Goal: Task Accomplishment & Management: Manage account settings

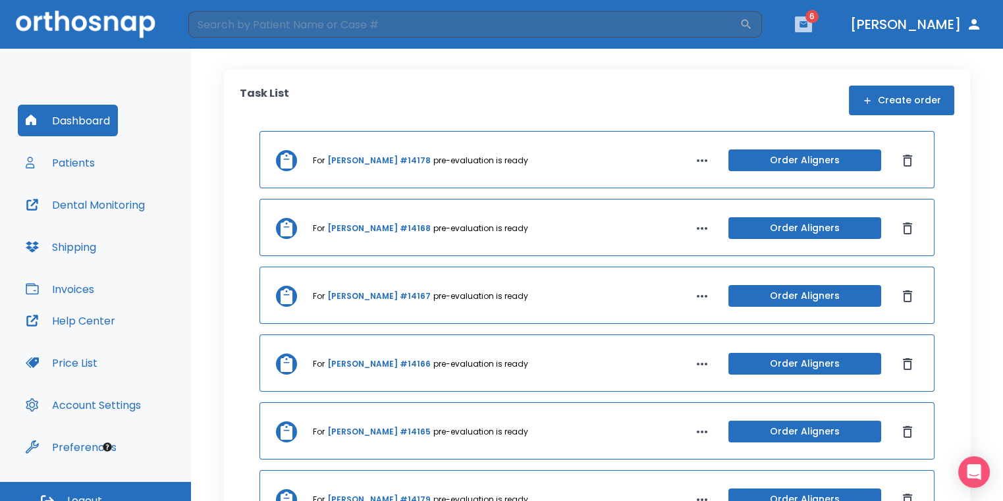
click at [807, 22] on icon "button" at bounding box center [803, 24] width 8 height 6
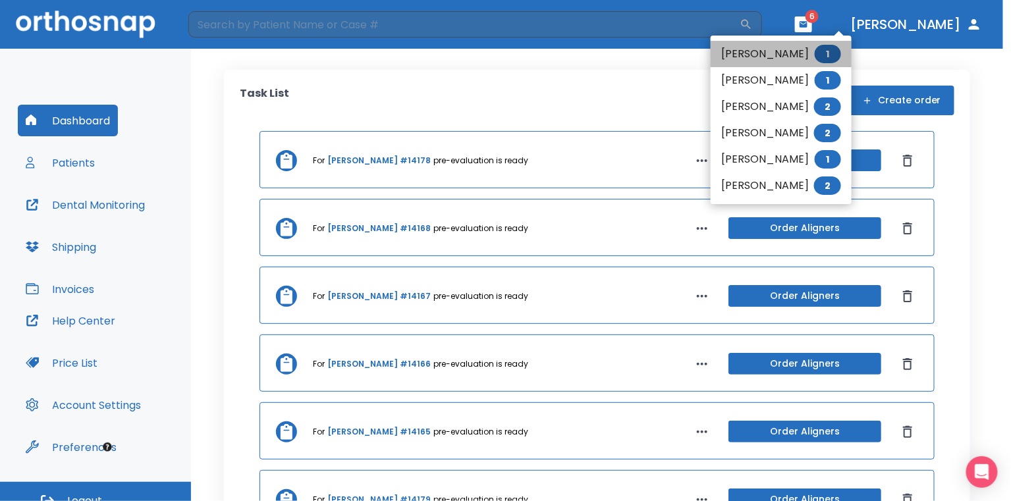
click at [761, 57] on li "[PERSON_NAME] 1" at bounding box center [780, 54] width 141 height 26
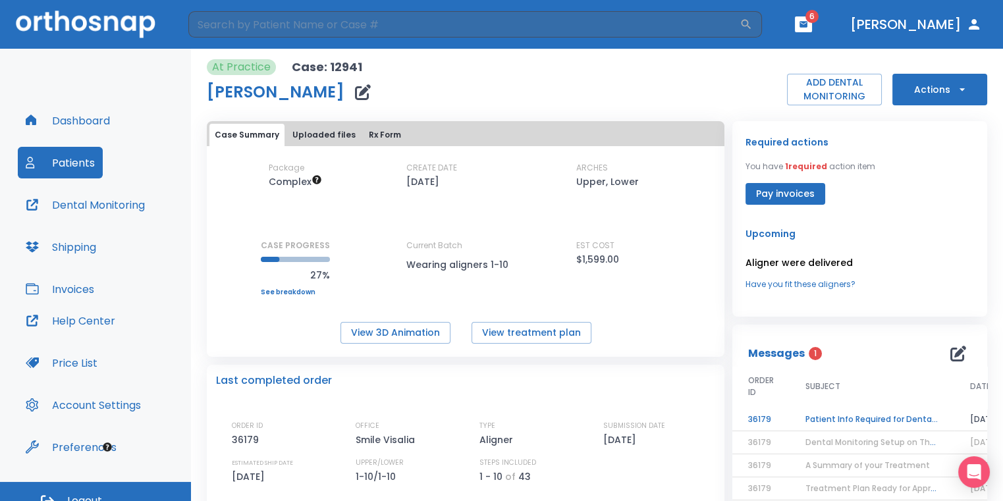
click at [888, 415] on td "Patient Info Required for DentalMonitoring!" at bounding box center [871, 419] width 165 height 23
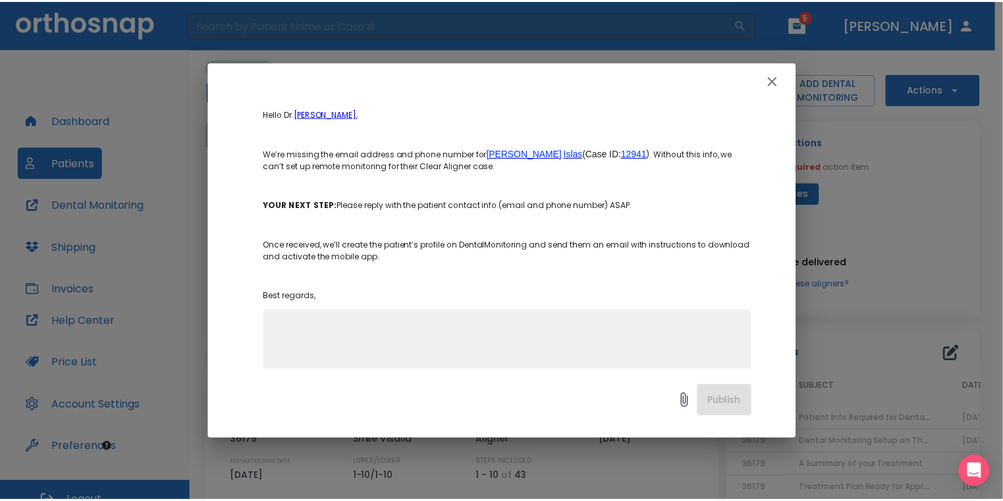
scroll to position [192, 0]
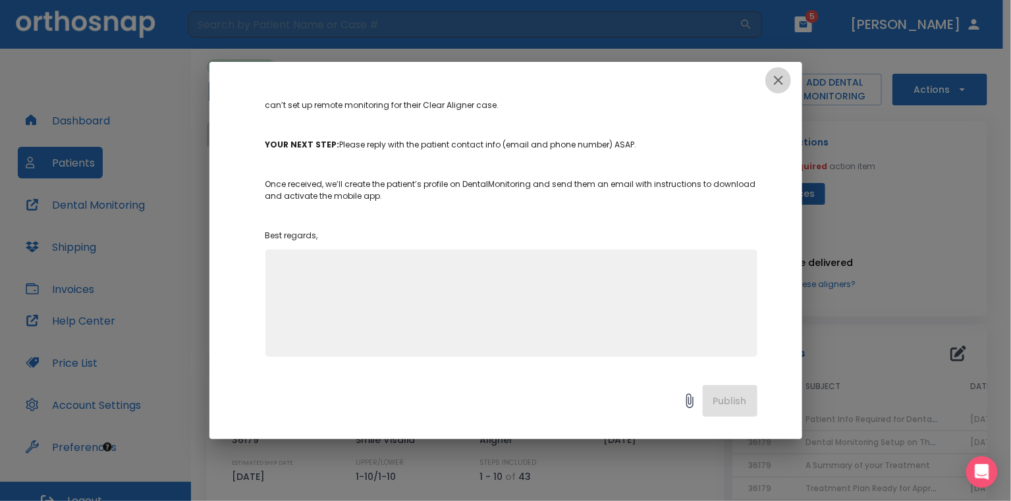
click at [785, 74] on icon "button" at bounding box center [778, 80] width 16 height 16
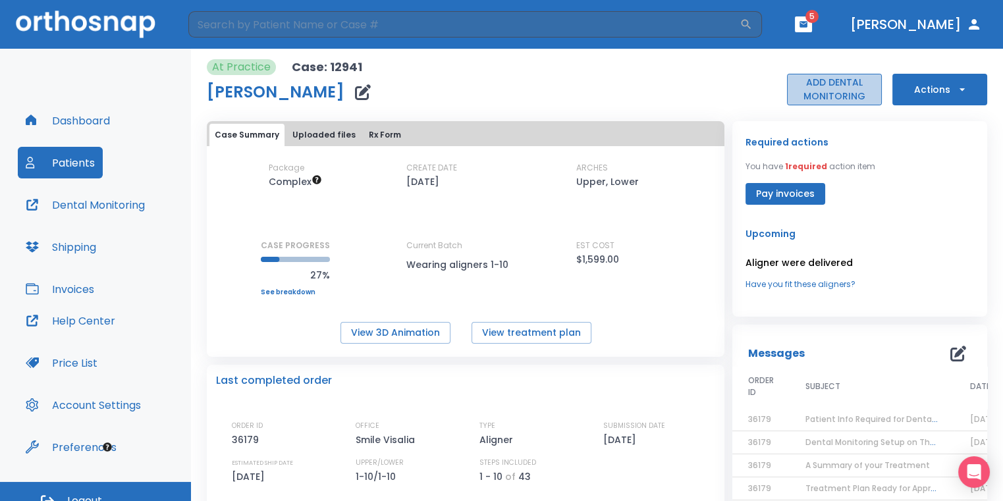
click at [816, 94] on button "ADD DENTAL MONITORING" at bounding box center [834, 90] width 95 height 32
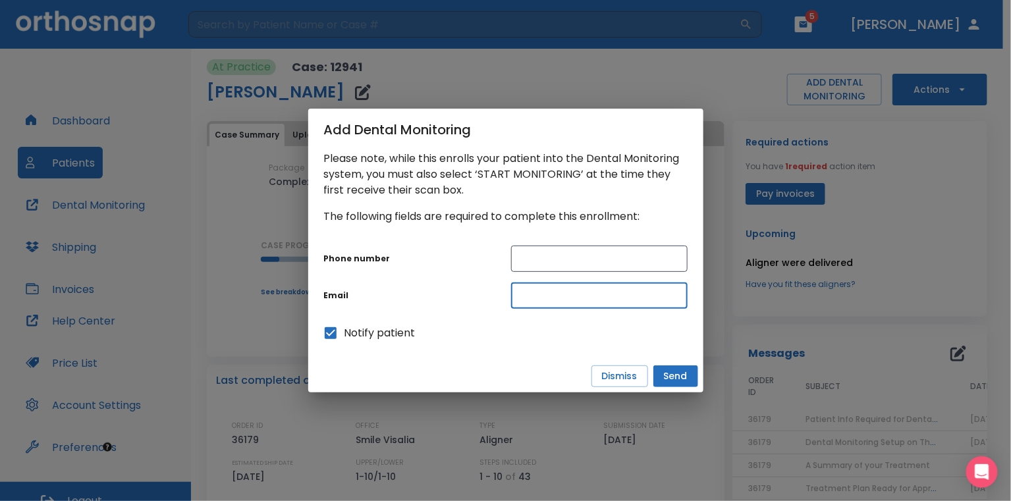
click at [523, 302] on input "text" at bounding box center [599, 295] width 176 height 26
paste input "[EMAIL_ADDRESS][DOMAIN_NAME]"
type input "[EMAIL_ADDRESS][DOMAIN_NAME]"
click at [547, 244] on div "​" at bounding box center [593, 253] width 187 height 37
click at [545, 257] on input "text" at bounding box center [599, 259] width 176 height 26
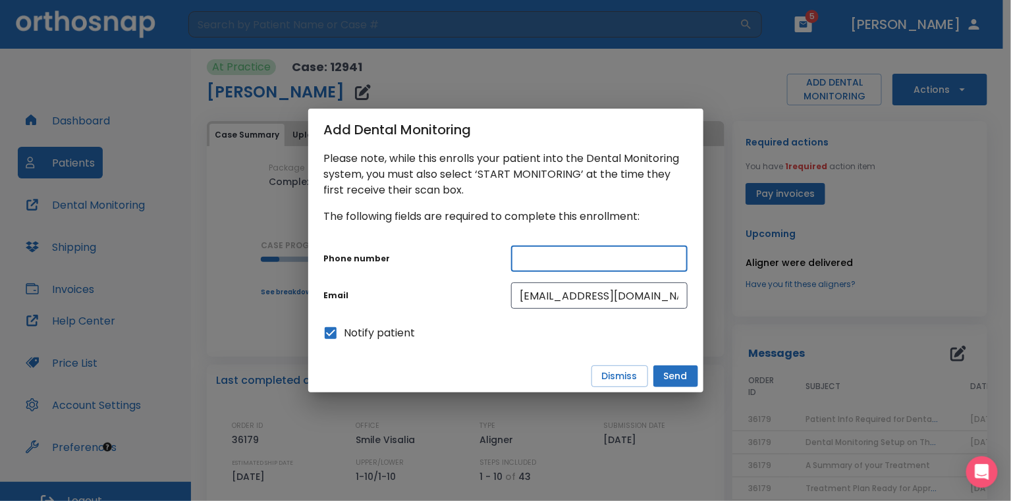
paste input "[PHONE_NUMBER]"
type input "[PHONE_NUMBER]"
click at [659, 370] on button "Send" at bounding box center [675, 376] width 45 height 22
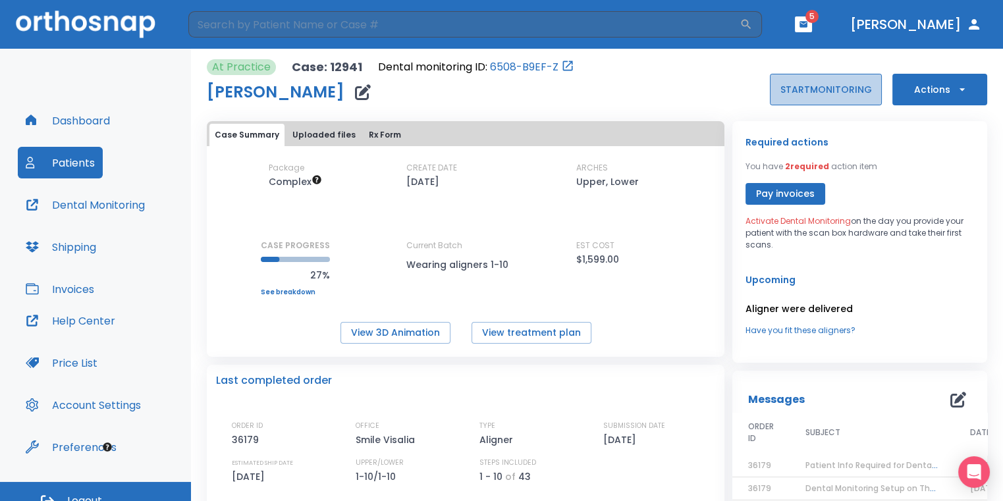
click at [838, 91] on button "START MONITORING" at bounding box center [826, 90] width 112 height 32
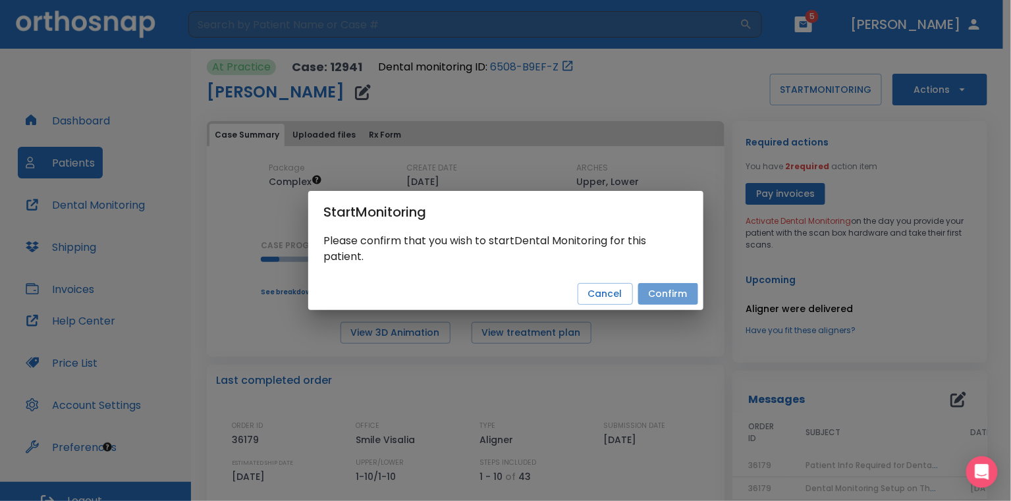
click at [691, 298] on button "Confirm" at bounding box center [668, 294] width 60 height 22
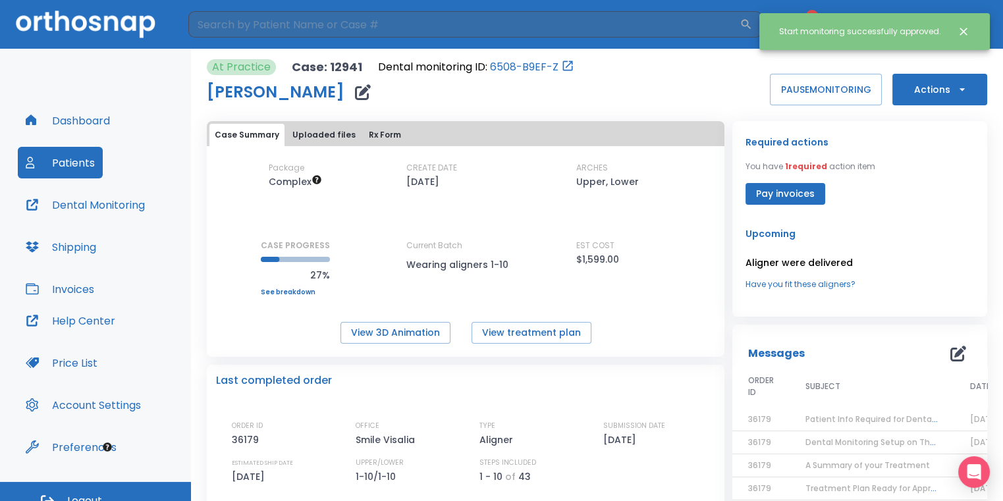
click at [962, 29] on icon "Close notification" at bounding box center [963, 32] width 8 height 8
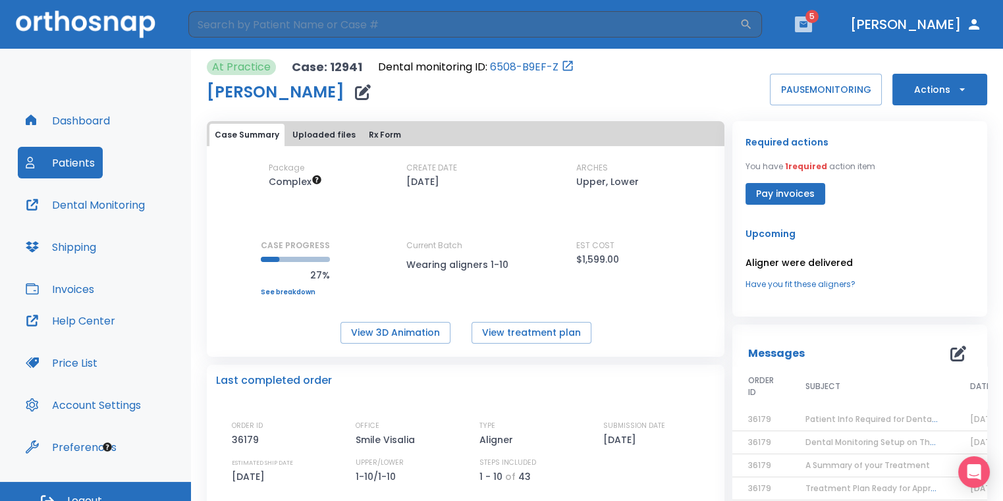
click at [808, 24] on icon "button" at bounding box center [803, 24] width 9 height 9
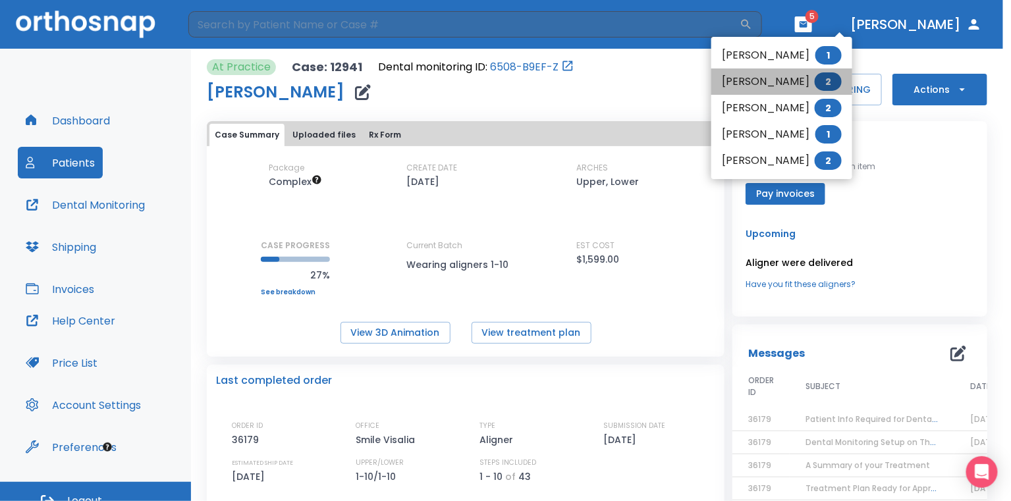
click at [790, 80] on li "[PERSON_NAME] 2" at bounding box center [781, 81] width 141 height 26
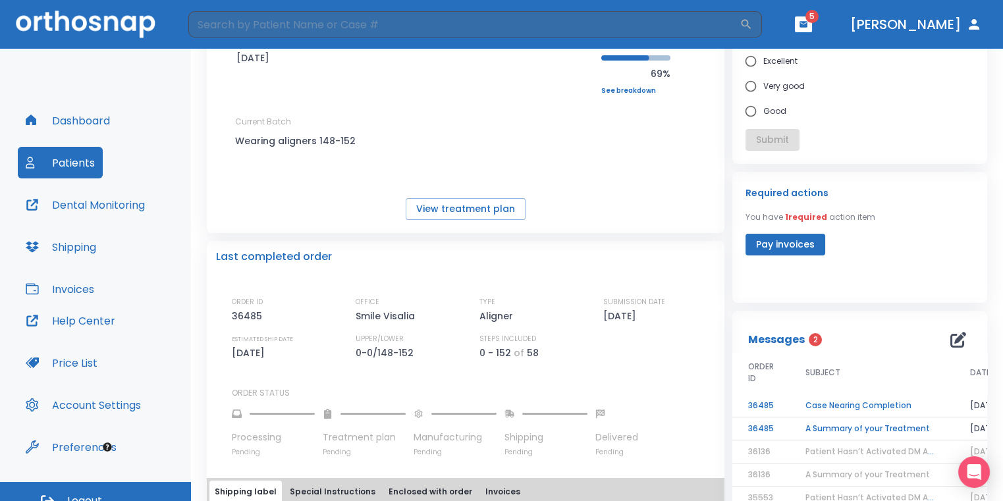
scroll to position [132, 0]
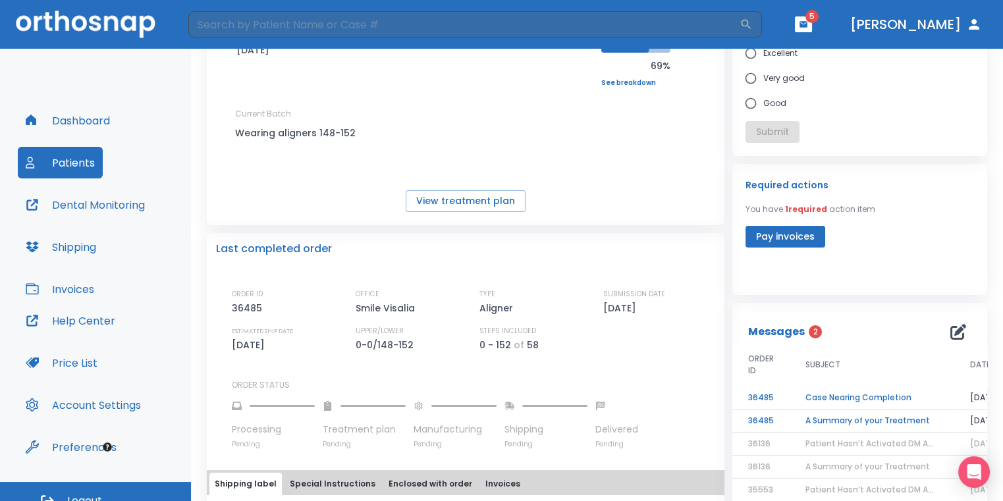
click at [866, 400] on td "Case Nearing Completion" at bounding box center [871, 398] width 165 height 23
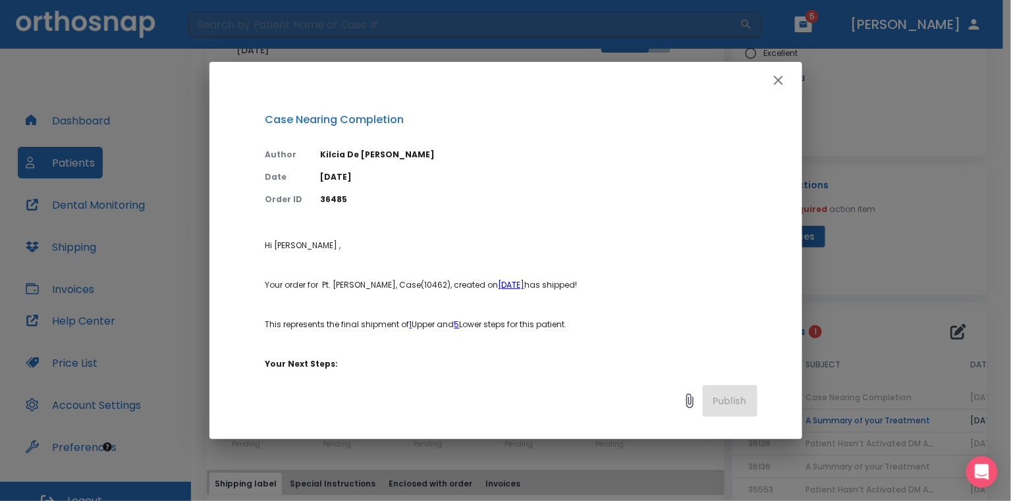
click at [772, 83] on icon "button" at bounding box center [778, 80] width 16 height 16
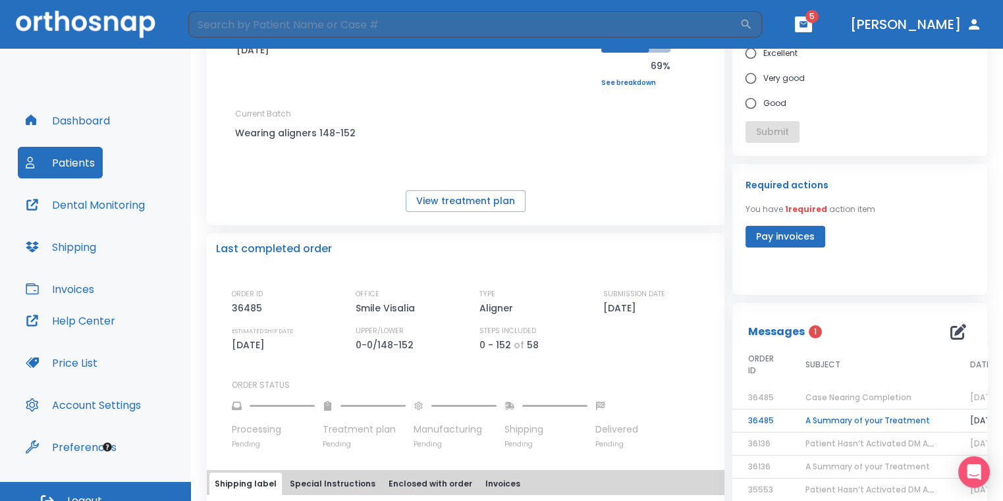
click at [866, 421] on td "A Summary of your Treatment" at bounding box center [871, 421] width 165 height 23
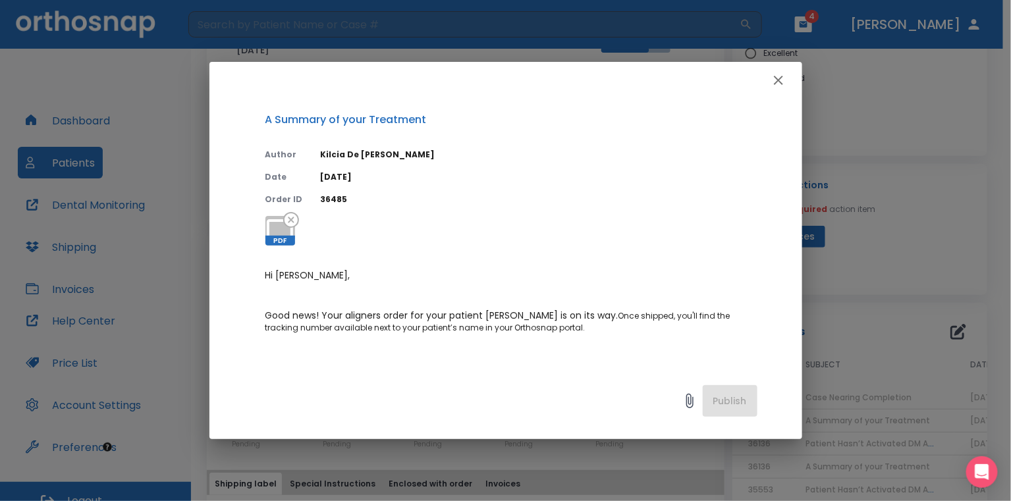
click at [784, 84] on icon "button" at bounding box center [778, 80] width 16 height 16
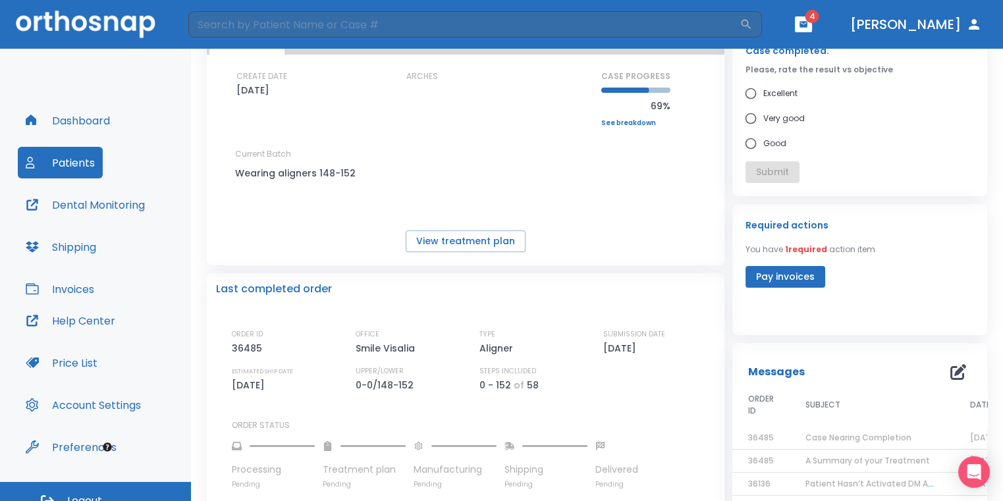
scroll to position [0, 0]
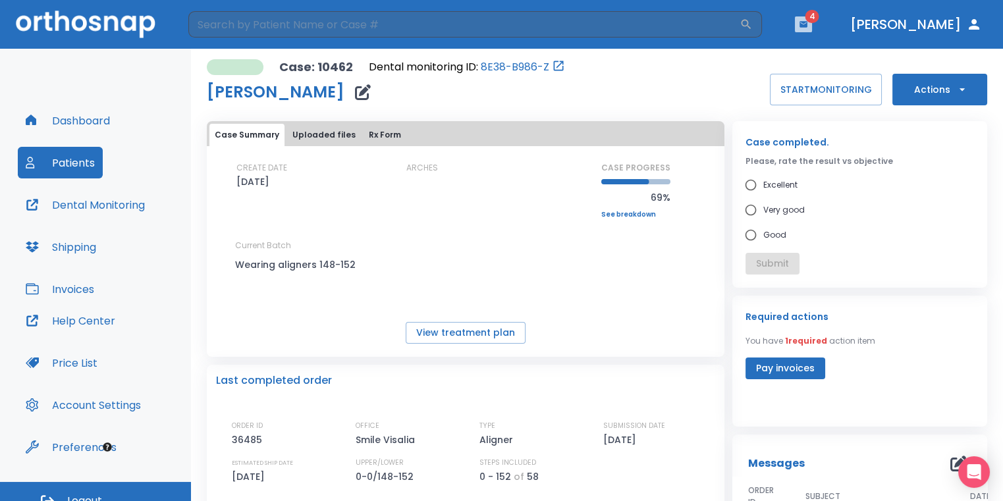
click at [812, 29] on button "button" at bounding box center [803, 24] width 17 height 16
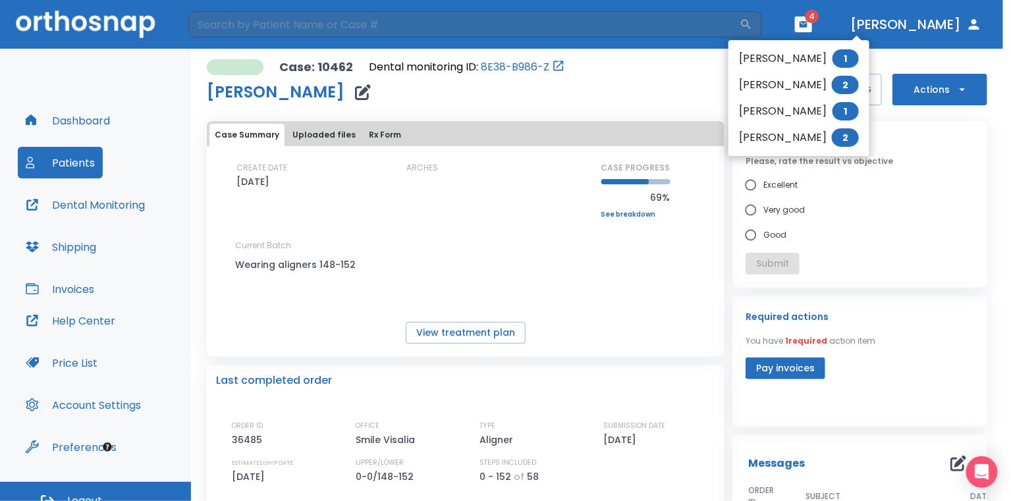
click at [797, 81] on li "[PERSON_NAME] 2" at bounding box center [798, 85] width 141 height 26
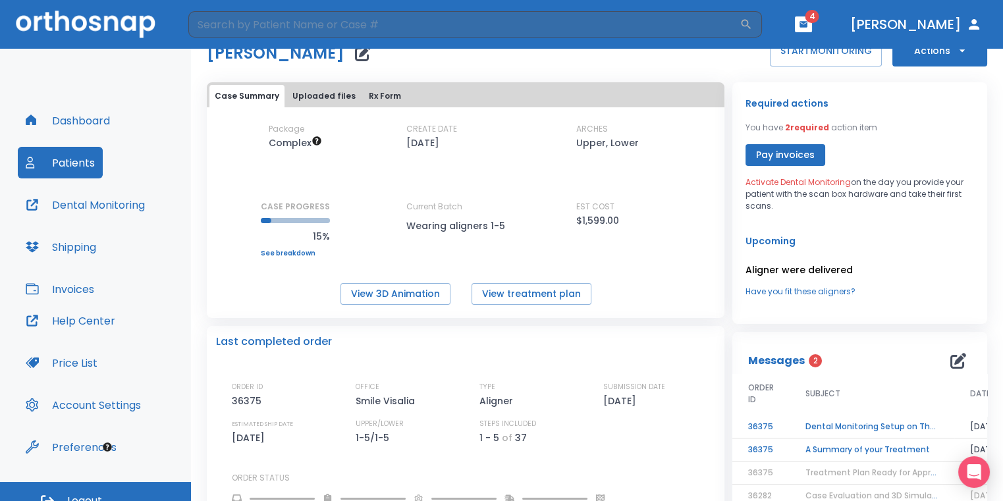
scroll to position [66, 0]
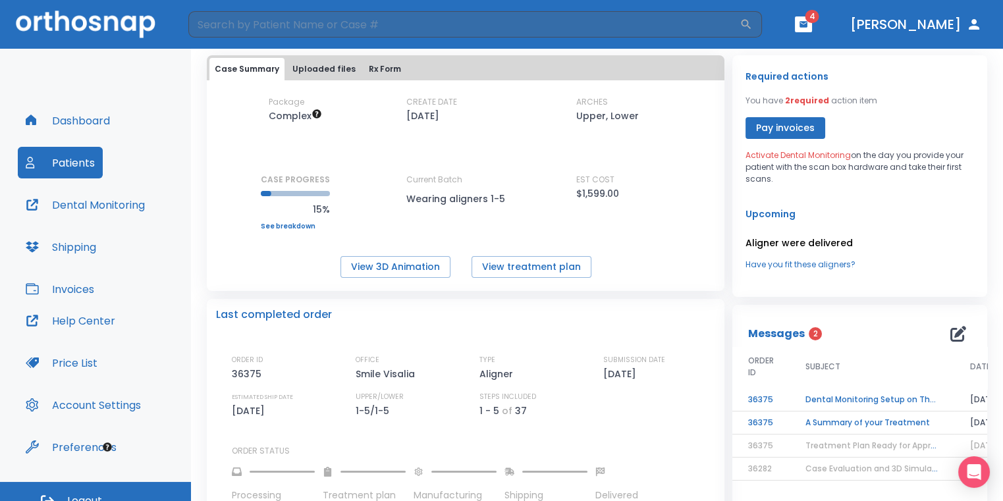
click at [878, 401] on td "Dental Monitoring Setup on The Delivery Day" at bounding box center [871, 399] width 165 height 23
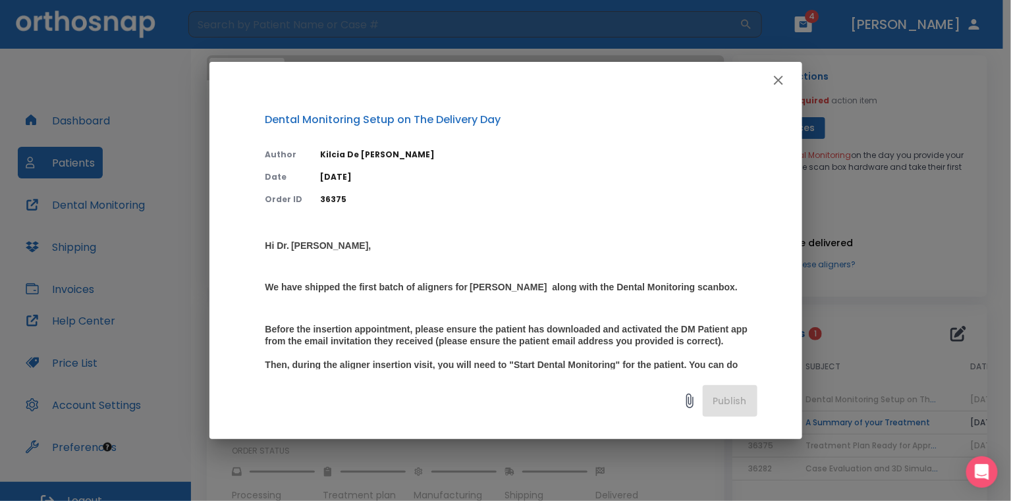
click at [772, 83] on icon "button" at bounding box center [778, 80] width 16 height 16
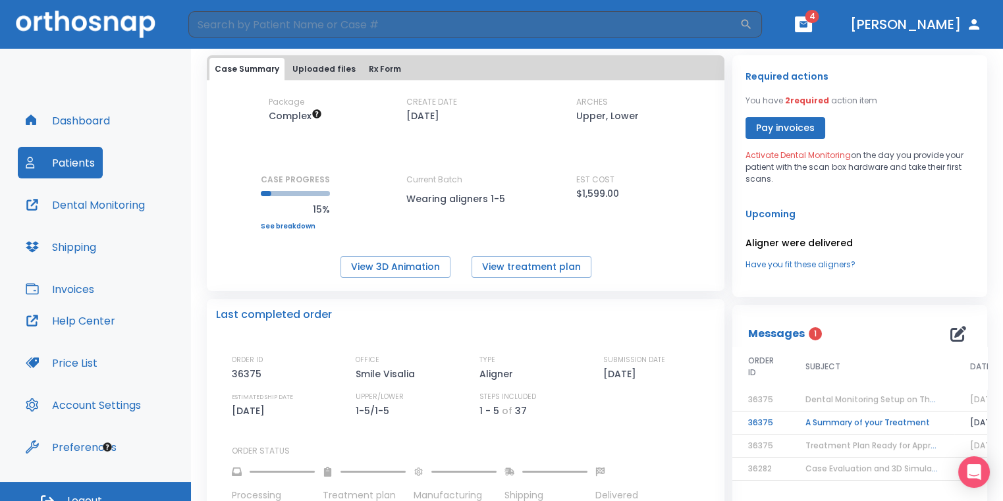
click at [838, 417] on td "A Summary of your Treatment" at bounding box center [871, 423] width 165 height 23
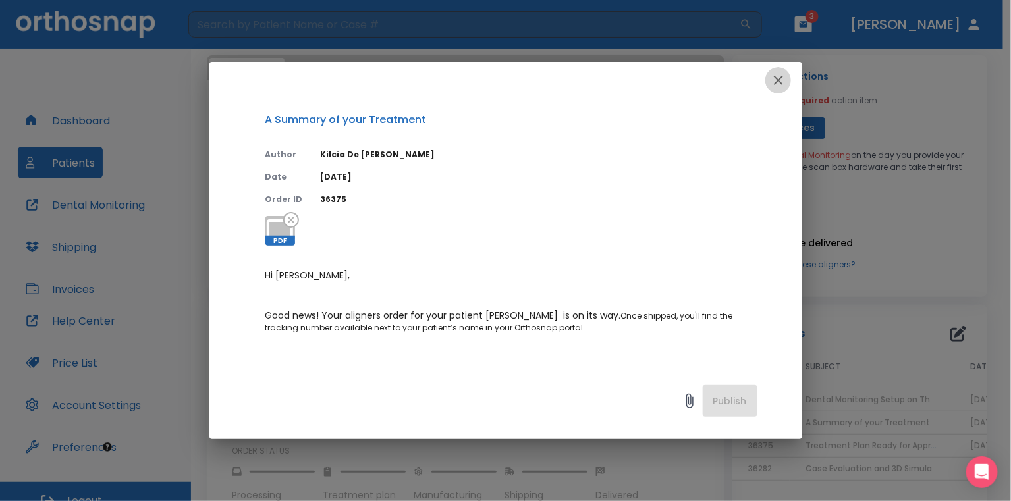
click at [777, 81] on icon "button" at bounding box center [778, 80] width 9 height 9
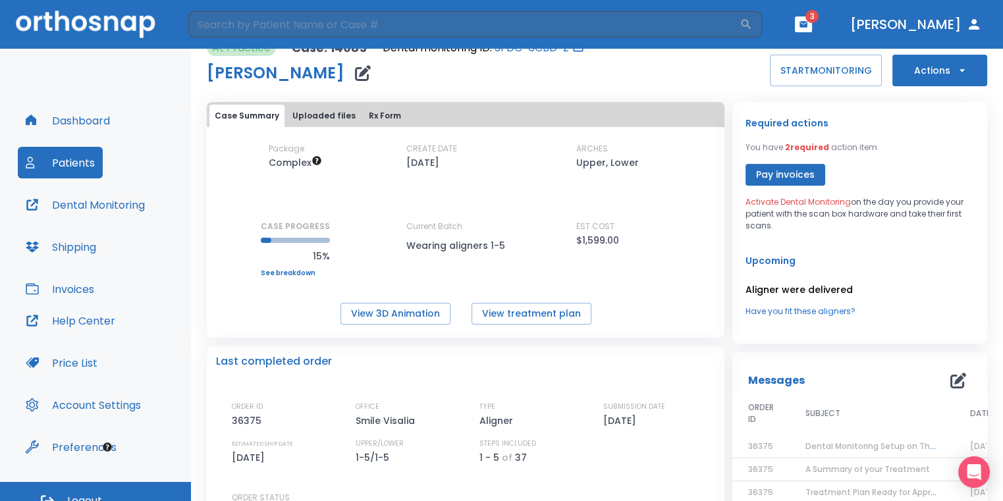
scroll to position [0, 0]
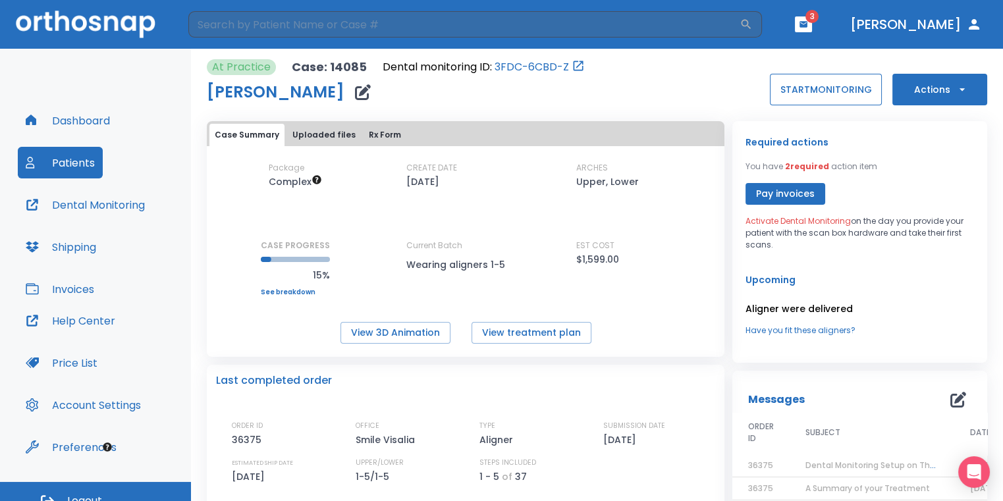
click at [806, 83] on button "START MONITORING" at bounding box center [826, 90] width 112 height 32
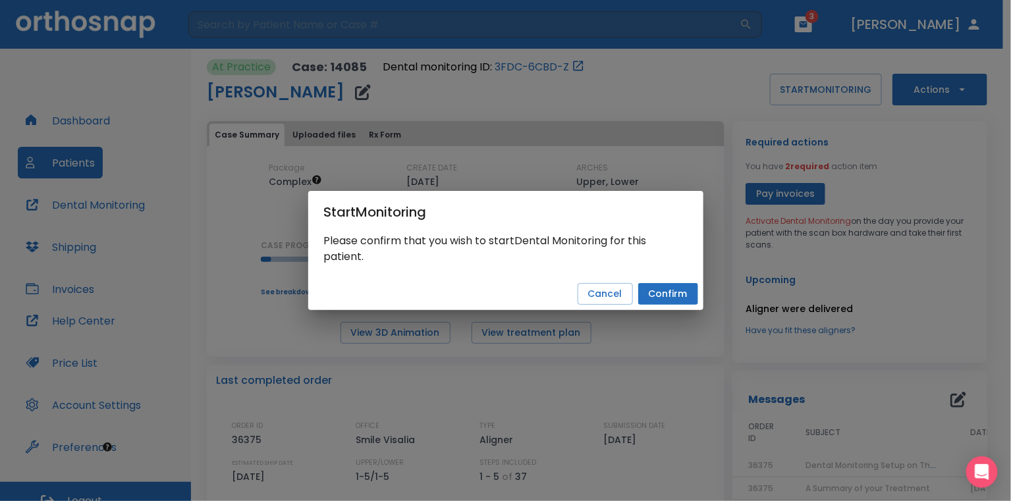
click at [652, 286] on button "Confirm" at bounding box center [668, 294] width 60 height 22
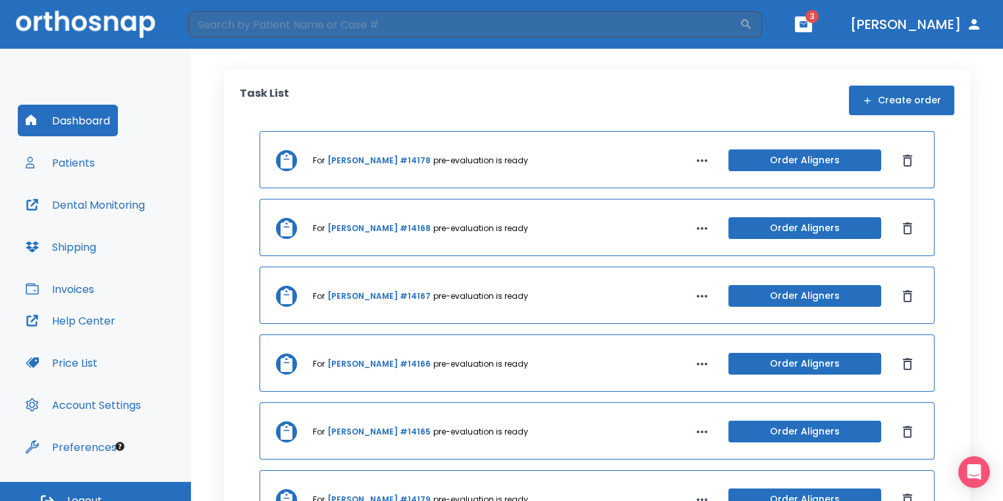
click at [807, 22] on icon "button" at bounding box center [803, 24] width 8 height 6
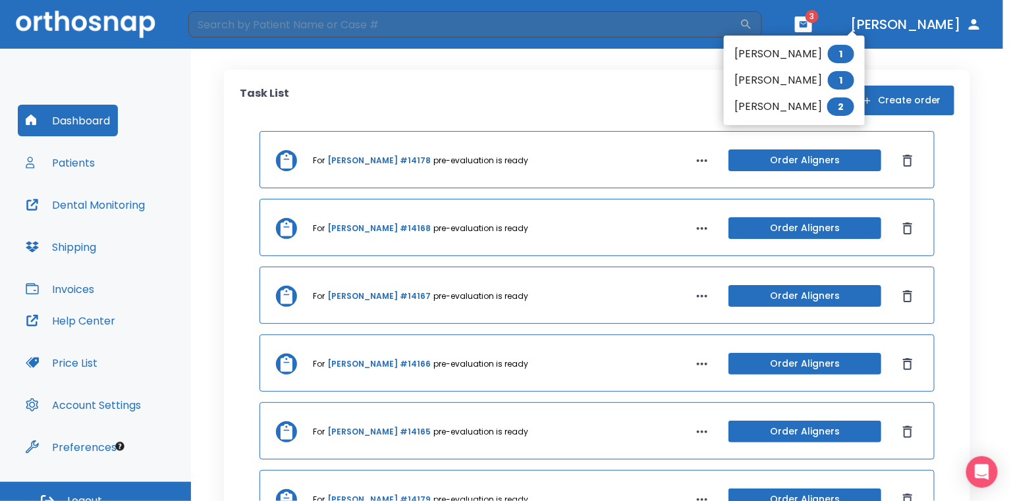
click at [779, 81] on li "[PERSON_NAME] 1" at bounding box center [794, 80] width 141 height 26
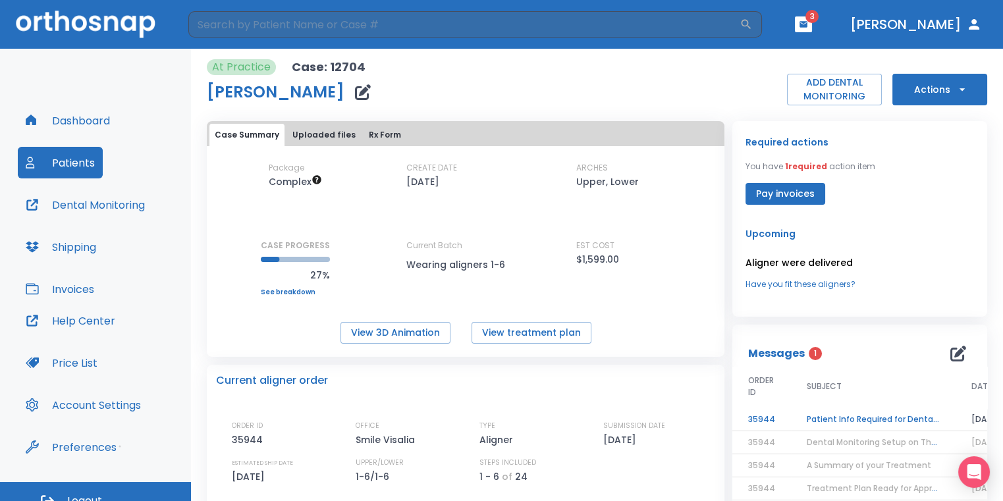
click at [866, 421] on td "Patient Info Required for DentalMonitoring!" at bounding box center [873, 419] width 165 height 23
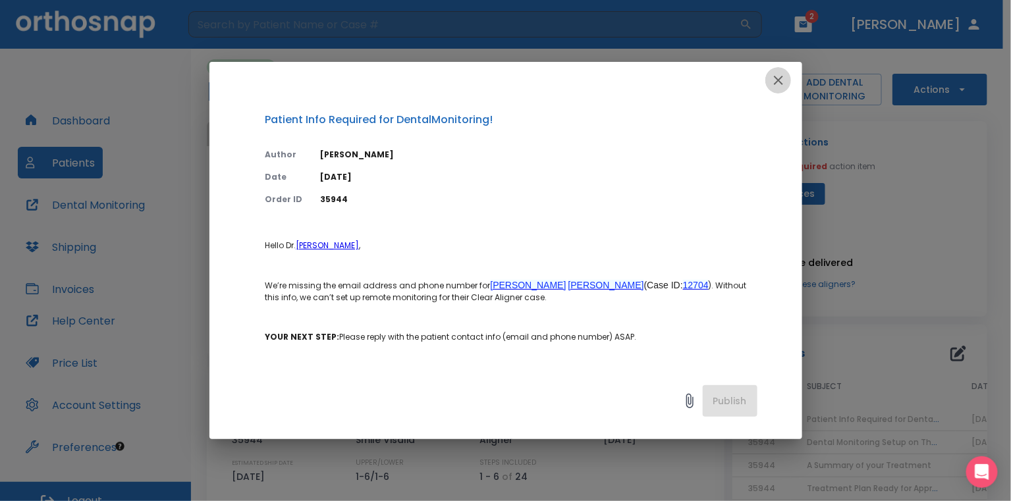
click at [778, 86] on icon "button" at bounding box center [778, 80] width 16 height 16
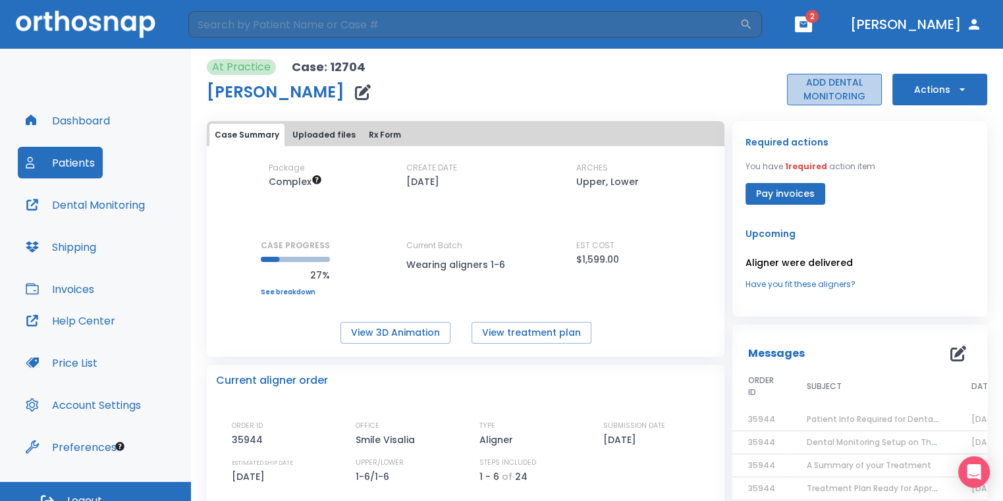
click at [798, 89] on button "ADD DENTAL MONITORING" at bounding box center [834, 90] width 95 height 32
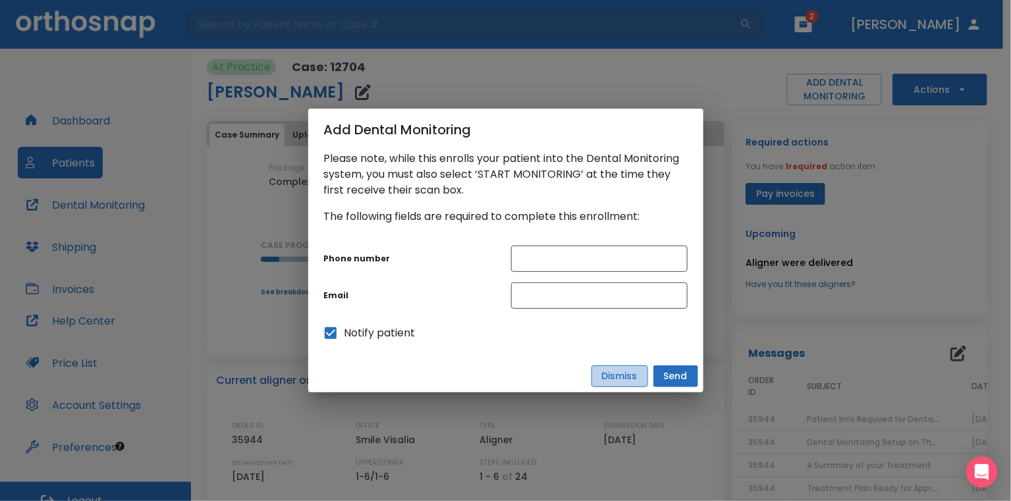
click at [629, 379] on button "Dismiss" at bounding box center [619, 376] width 57 height 22
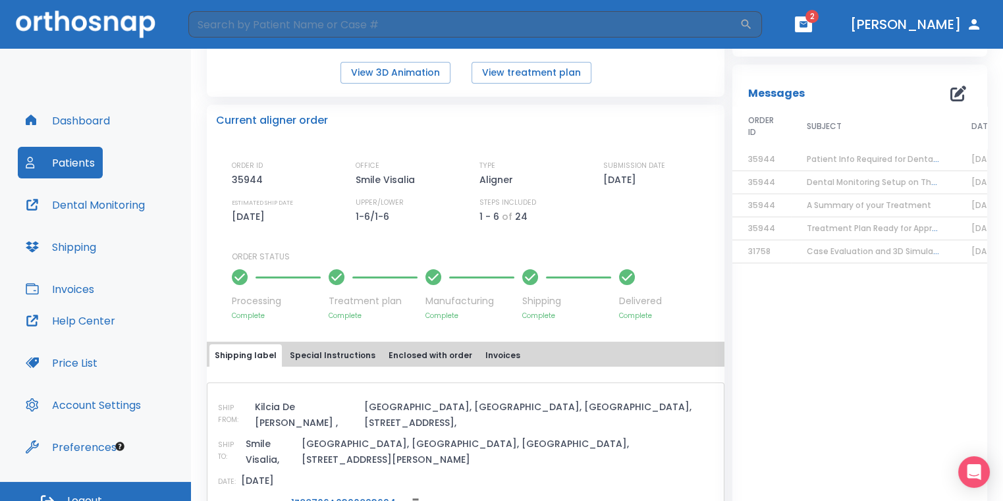
scroll to position [329, 0]
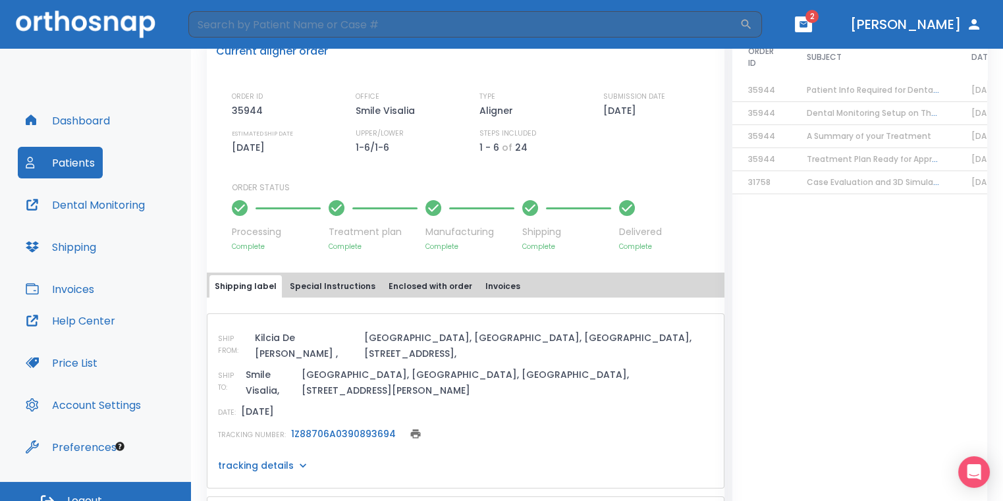
click at [326, 427] on link "1Z88706A0390893694" at bounding box center [343, 433] width 105 height 13
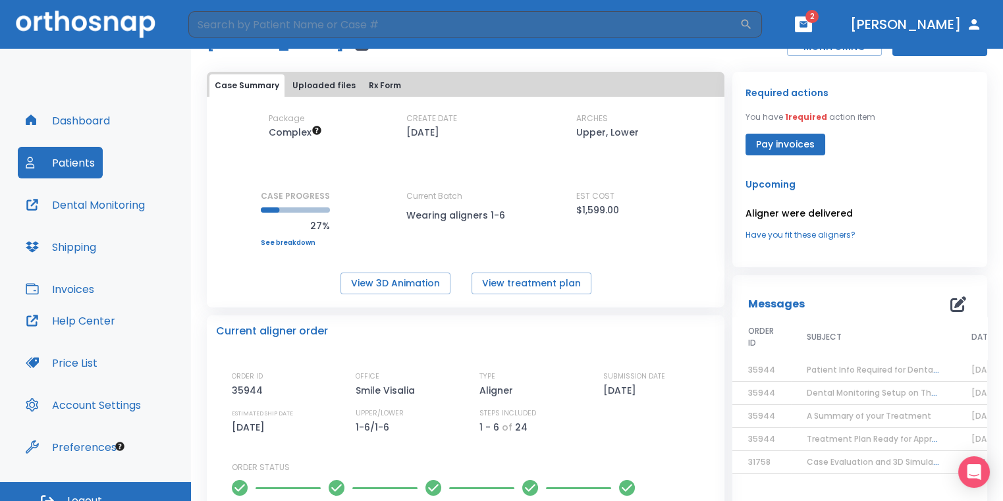
scroll to position [66, 0]
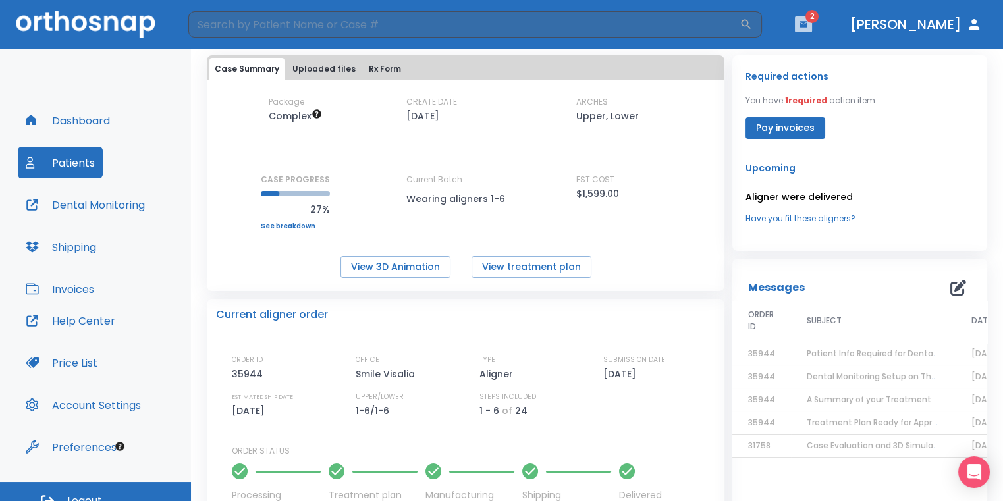
click at [808, 28] on icon "button" at bounding box center [803, 24] width 9 height 9
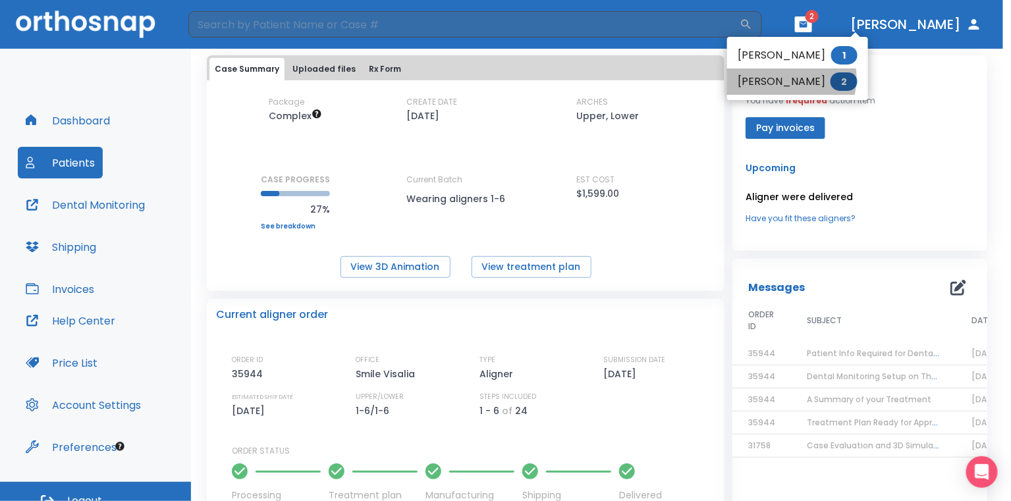
click at [778, 78] on li "Nidia Sanchez 2" at bounding box center [797, 81] width 141 height 26
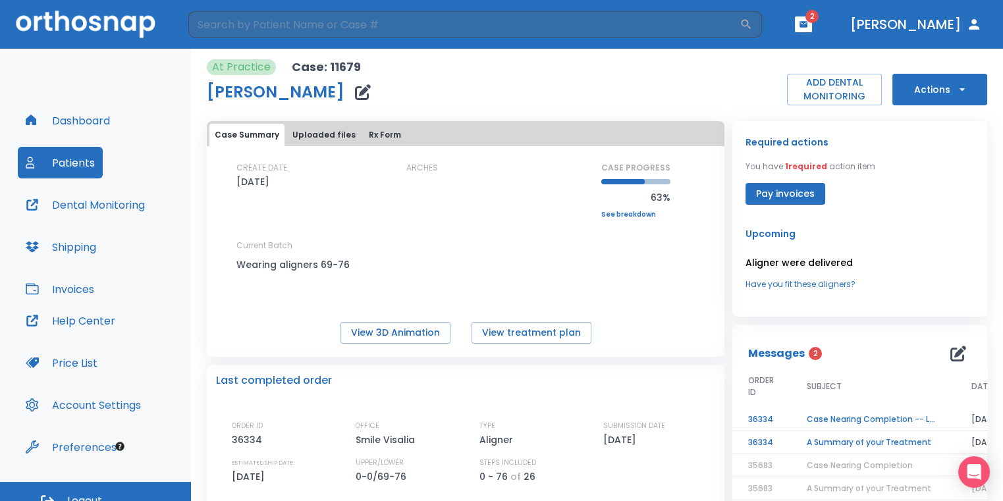
click at [872, 408] on th "SUBJECT" at bounding box center [873, 388] width 165 height 42
click at [820, 424] on td "Case Nearing Completion -- Lower" at bounding box center [873, 419] width 165 height 23
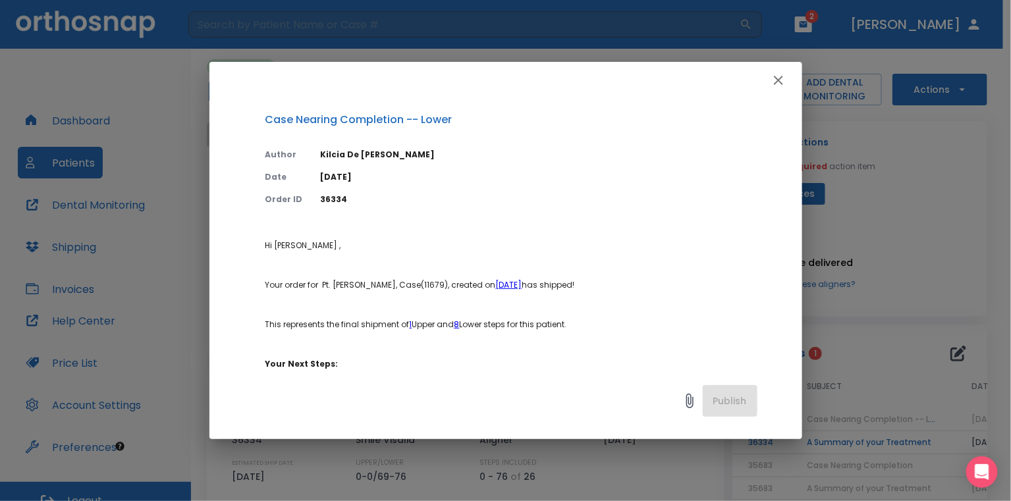
click at [775, 74] on icon "button" at bounding box center [778, 80] width 16 height 16
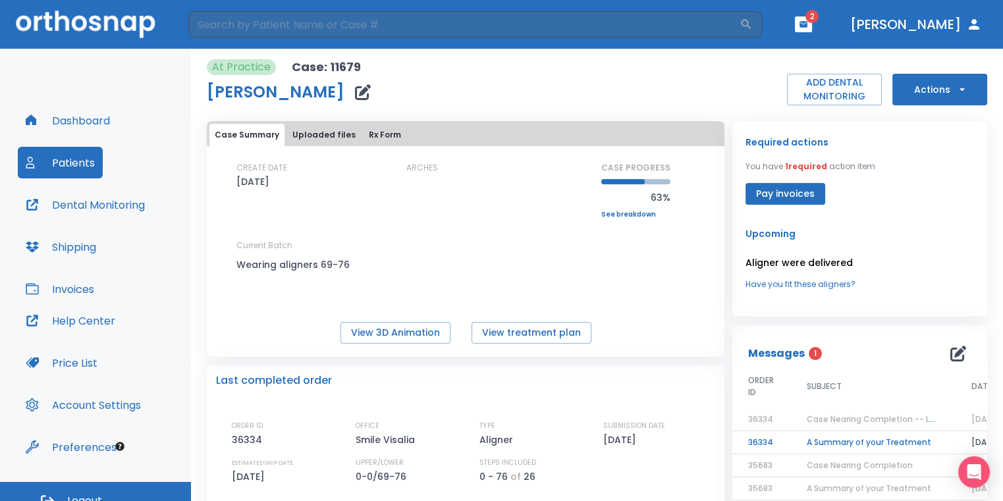
click at [827, 442] on td "A Summary of your Treatment" at bounding box center [873, 442] width 165 height 23
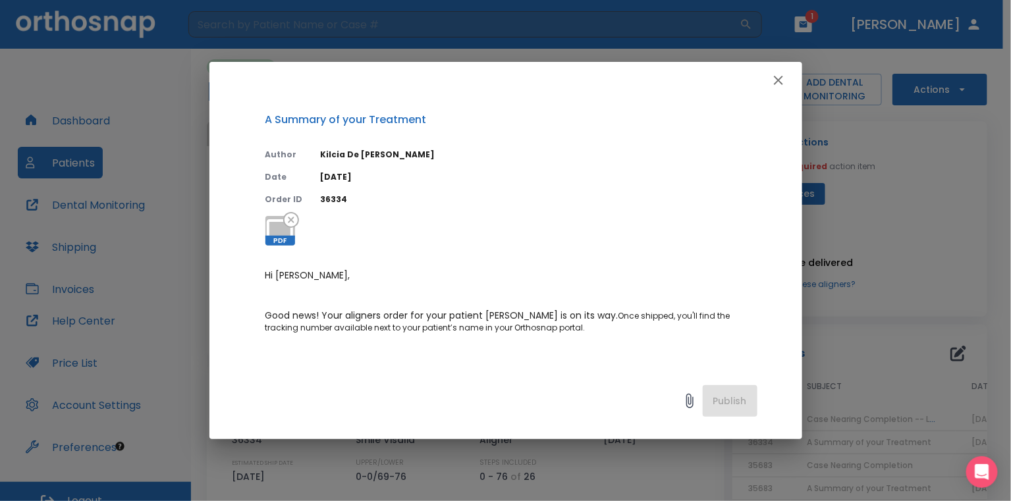
click at [777, 80] on icon "button" at bounding box center [778, 80] width 9 height 9
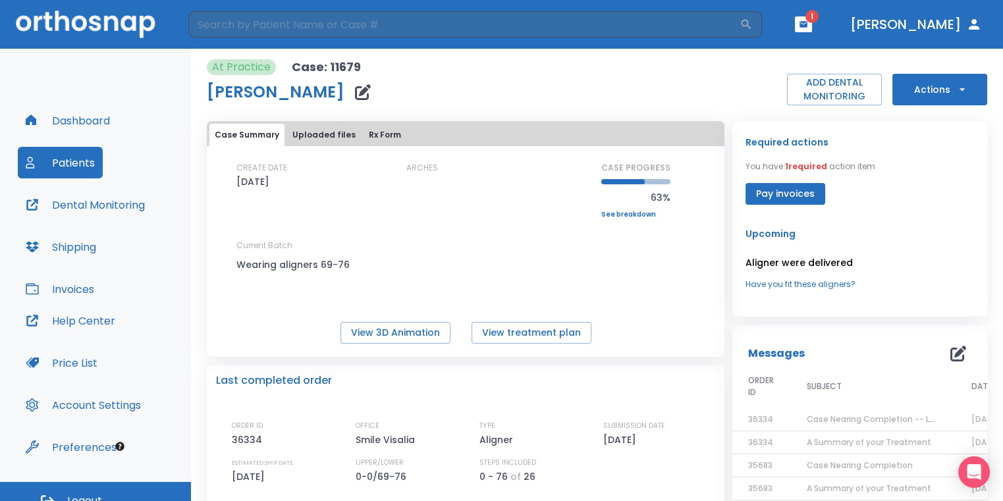
click at [818, 17] on span "1" at bounding box center [811, 16] width 13 height 13
click at [812, 29] on button "button" at bounding box center [803, 24] width 17 height 16
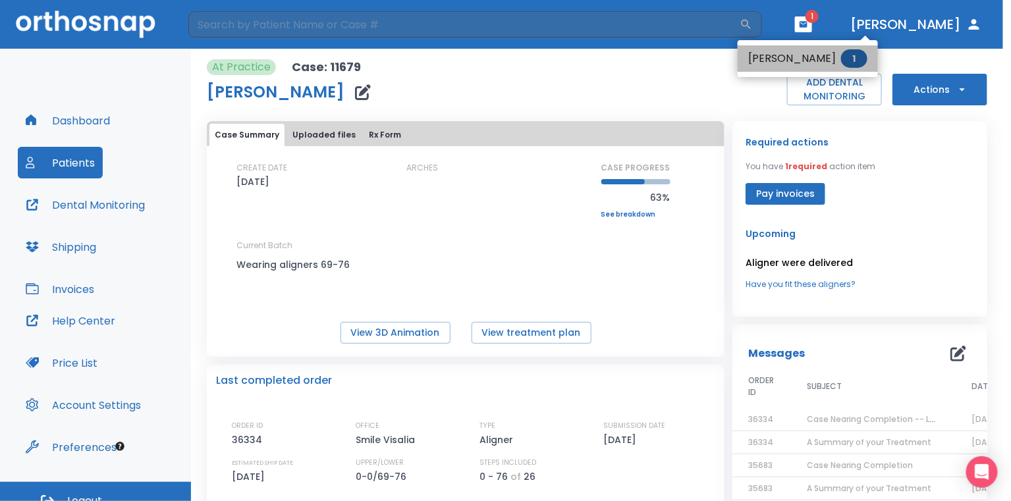
click at [841, 64] on span "1" at bounding box center [854, 58] width 26 height 18
